Goal: Task Accomplishment & Management: Complete application form

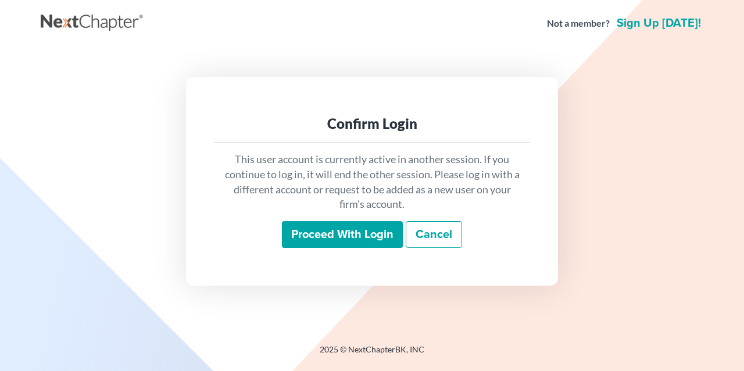
click at [355, 228] on input "Proceed with login" at bounding box center [342, 235] width 121 height 27
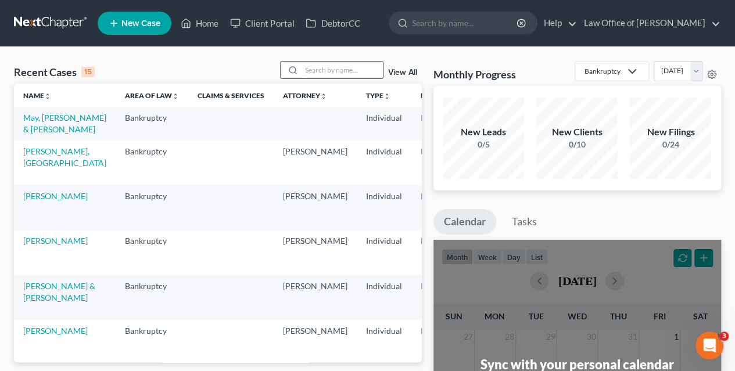
click at [346, 72] on input "search" at bounding box center [342, 70] width 81 height 17
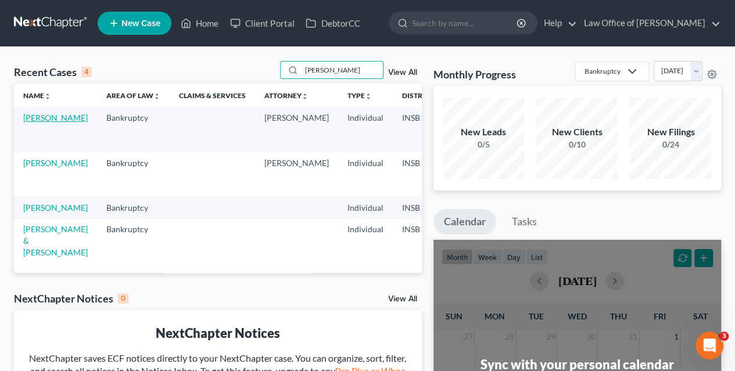
type input "[PERSON_NAME]"
click at [28, 123] on link "[PERSON_NAME]" at bounding box center [55, 118] width 65 height 10
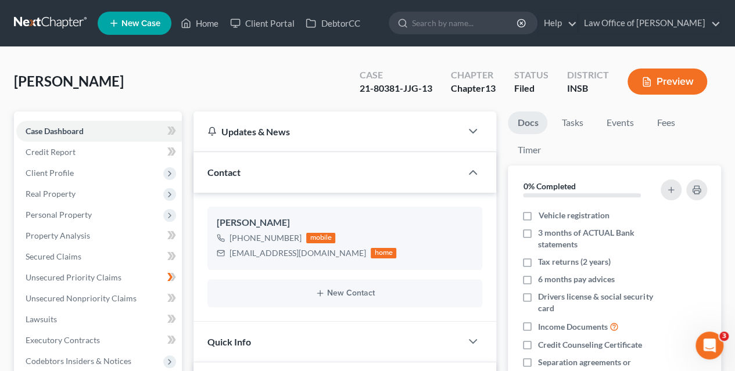
scroll to position [5360, 0]
drag, startPoint x: 360, startPoint y: 88, endPoint x: 399, endPoint y: 93, distance: 39.2
click at [399, 93] on div "21-80381-JJG-13" at bounding box center [396, 88] width 73 height 13
copy div "21-80381"
click at [72, 175] on span "Client Profile" at bounding box center [50, 173] width 48 height 10
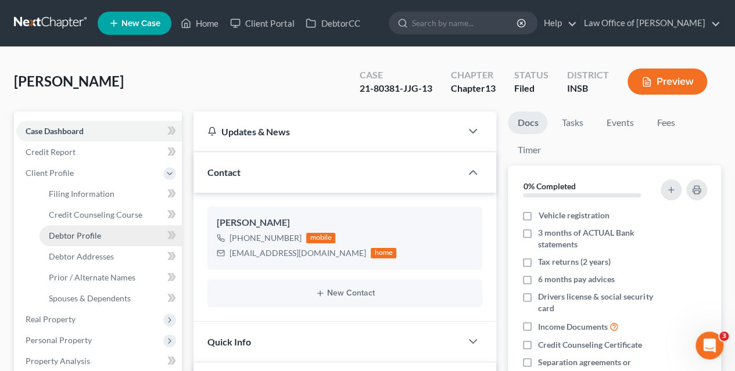
click at [85, 237] on span "Debtor Profile" at bounding box center [75, 236] width 52 height 10
select select "1"
select select "2"
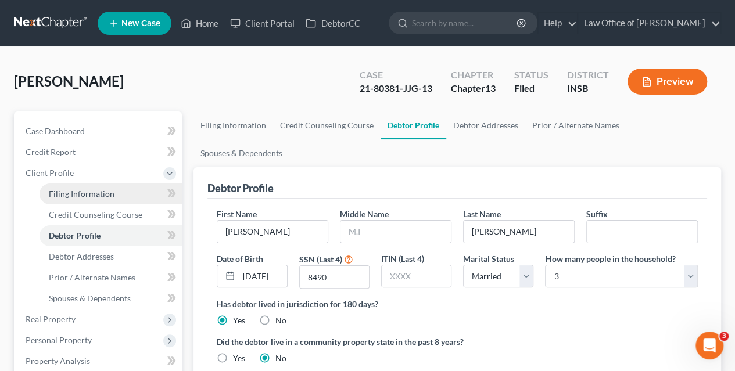
click at [106, 190] on span "Filing Information" at bounding box center [82, 194] width 66 height 10
select select "1"
select select "0"
select select "3"
select select "15"
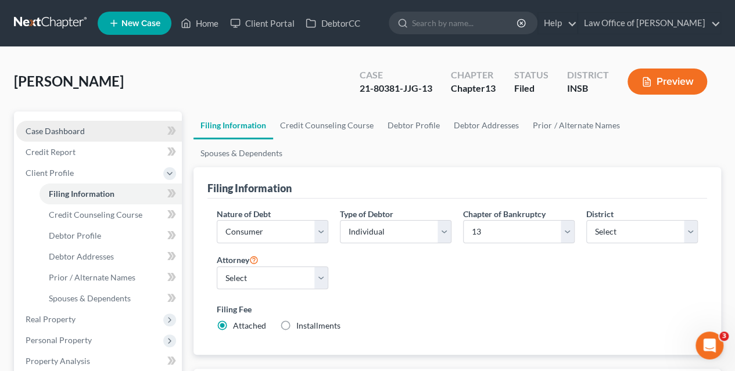
click at [90, 125] on link "Case Dashboard" at bounding box center [99, 131] width 166 height 21
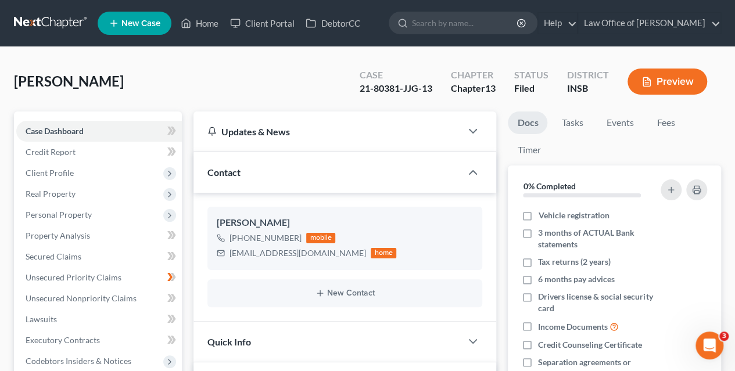
scroll to position [5360, 0]
click at [81, 215] on span "Personal Property" at bounding box center [59, 215] width 66 height 10
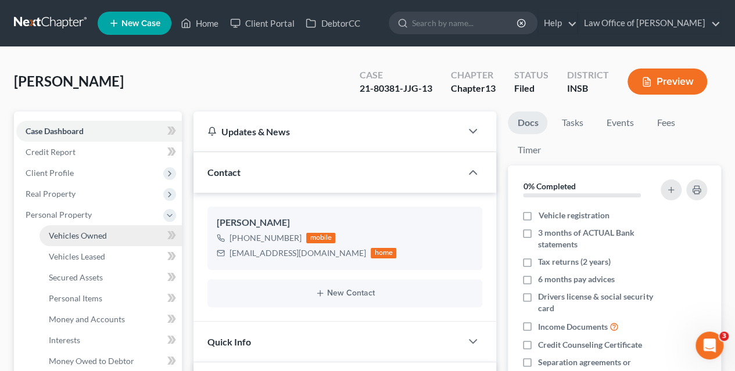
click at [127, 239] on link "Vehicles Owned" at bounding box center [111, 236] width 142 height 21
